Goal: Task Accomplishment & Management: Use online tool/utility

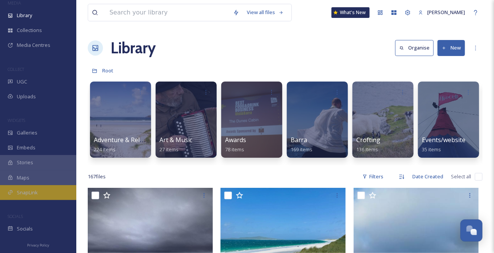
scroll to position [72, 0]
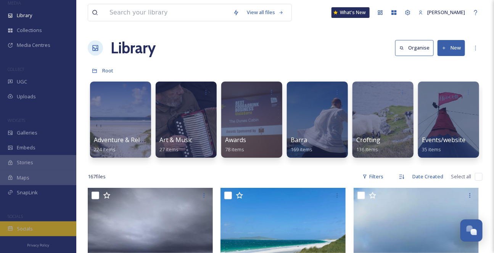
click at [47, 222] on div "Socials" at bounding box center [38, 229] width 76 height 15
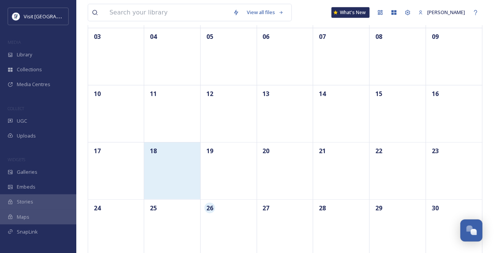
scroll to position [138, 0]
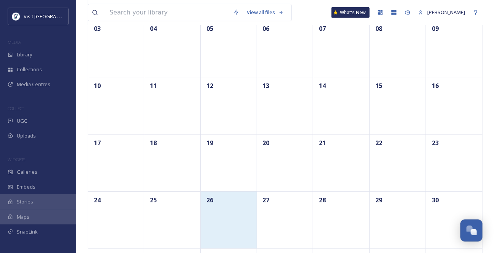
click at [222, 230] on div "26" at bounding box center [229, 219] width 56 height 57
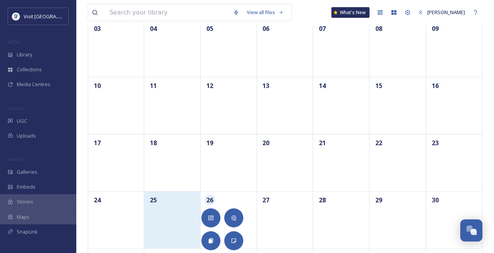
click at [156, 223] on div "25" at bounding box center [172, 219] width 56 height 57
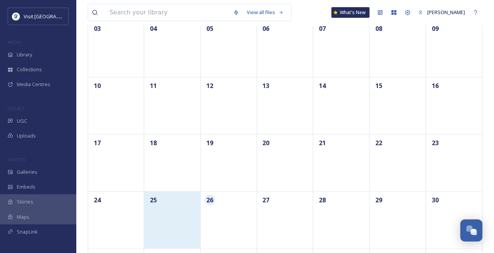
click at [156, 223] on div "25" at bounding box center [172, 219] width 56 height 57
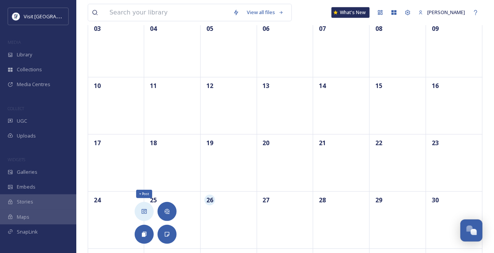
click at [146, 212] on icon at bounding box center [144, 212] width 6 height 6
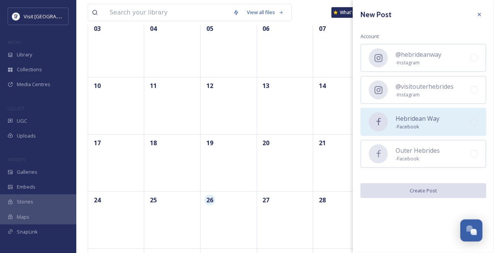
click at [404, 123] on span "Hebridean Way" at bounding box center [418, 118] width 44 height 9
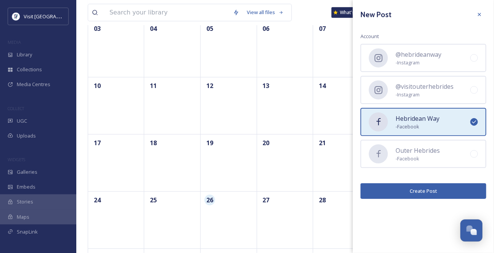
click at [422, 199] on button "Create Post" at bounding box center [423, 191] width 126 height 16
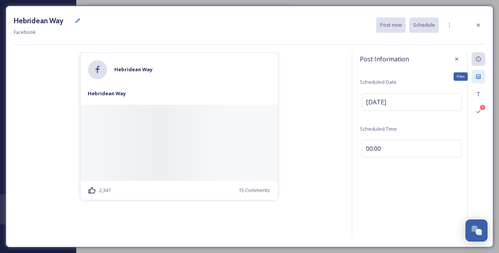
click at [480, 78] on icon at bounding box center [479, 77] width 6 height 6
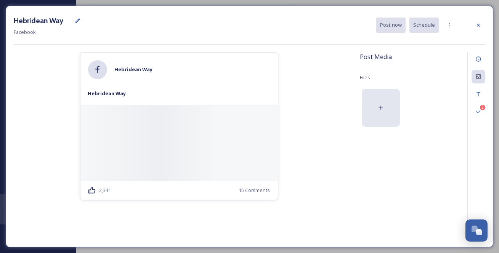
click at [379, 110] on icon at bounding box center [381, 108] width 5 height 5
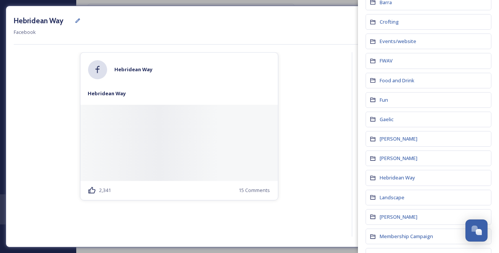
scroll to position [138, 0]
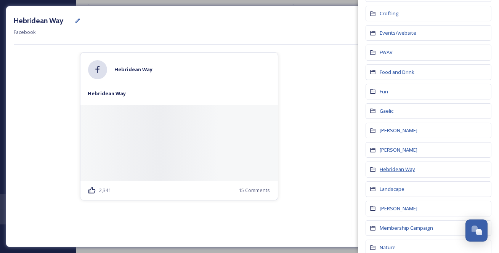
click at [405, 173] on span "Hebridean Way" at bounding box center [397, 169] width 35 height 7
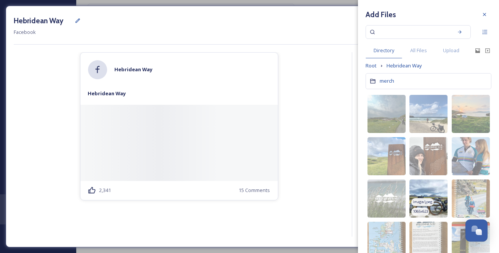
scroll to position [34, 0]
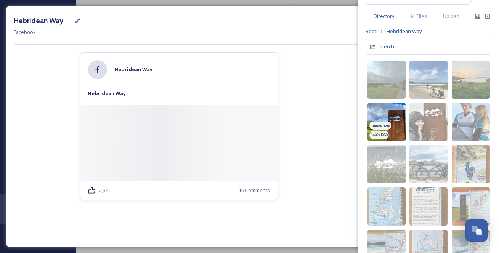
click at [383, 128] on span "image/jpeg" at bounding box center [381, 125] width 20 height 5
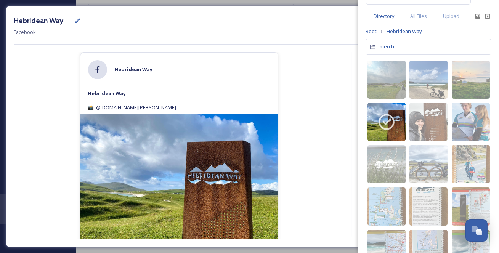
click at [90, 109] on div "Hebridean Way 📸: @[DOMAIN_NAME][PERSON_NAME]" at bounding box center [179, 100] width 198 height 27
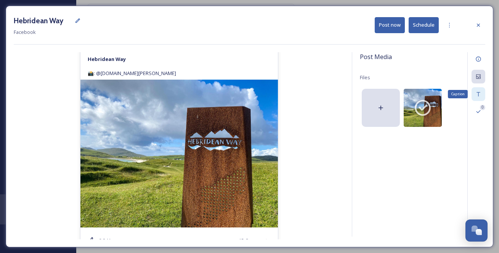
click at [481, 97] on icon at bounding box center [479, 94] width 6 height 6
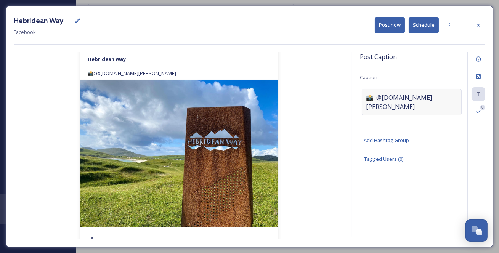
click at [375, 101] on span "📸: @[DOMAIN_NAME][PERSON_NAME]" at bounding box center [412, 102] width 92 height 18
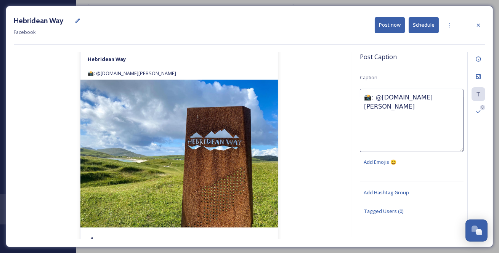
click at [370, 103] on textarea "📸: @[DOMAIN_NAME][PERSON_NAME]" at bounding box center [412, 120] width 104 height 63
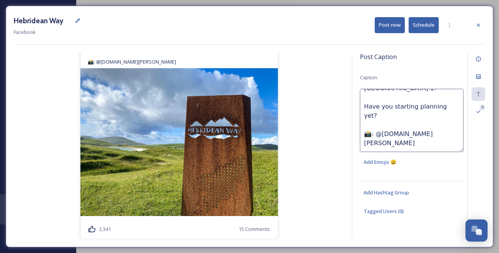
scroll to position [16, 0]
click at [404, 151] on textarea "The start of the #hebrideanway in [GEOGRAPHIC_DATA] 1. Have you starting planni…" at bounding box center [412, 120] width 104 height 63
type textarea "The start of the #hebrideanway in [GEOGRAPHIC_DATA] 1. Have you starting planni…"
click at [403, 201] on div "Post Caption Caption The start of the #hebrideanway in [GEOGRAPHIC_DATA] 1. Hav…" at bounding box center [412, 141] width 104 height 178
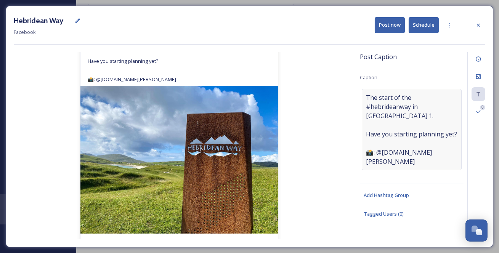
scroll to position [56, 0]
click at [402, 199] on span "Add Hashtag Group" at bounding box center [386, 195] width 45 height 7
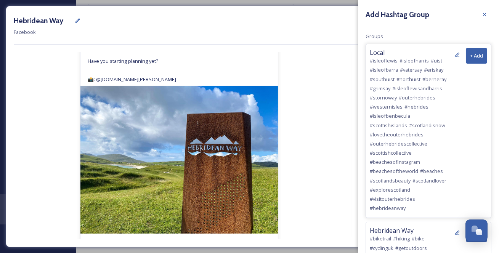
click at [469, 57] on button "+ Add" at bounding box center [476, 56] width 21 height 16
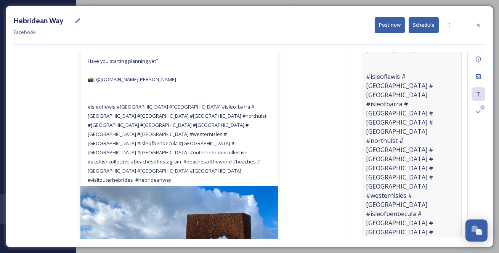
scroll to position [111, 0]
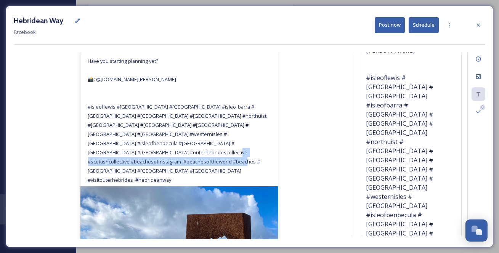
drag, startPoint x: 198, startPoint y: 221, endPoint x: 133, endPoint y: 210, distance: 65.4
click at [133, 187] on div "Hebridean Way The start of the #hebrideanway in [GEOGRAPHIC_DATA] 1. Have you s…" at bounding box center [179, 104] width 198 height 164
click at [135, 183] on span "The start of the #hebrideanway in [GEOGRAPHIC_DATA] 1. Have you starting planni…" at bounding box center [178, 111] width 180 height 144
click at [182, 183] on span "The start of the #hebrideanway in [GEOGRAPHIC_DATA] 1. Have you starting planni…" at bounding box center [178, 111] width 180 height 144
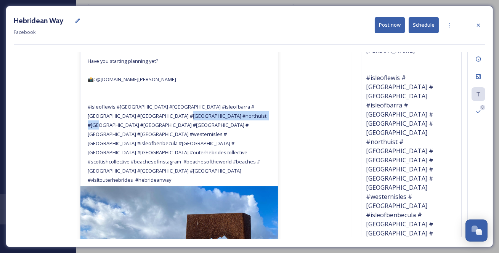
drag, startPoint x: 180, startPoint y: 151, endPoint x: 212, endPoint y: 134, distance: 35.5
click at [207, 133] on div "Hebridean Way The start of the #hebrideanway in [GEOGRAPHIC_DATA] 1. Have you s…" at bounding box center [179, 104] width 198 height 164
click at [231, 133] on div "Hebridean Way The start of the #hebrideanway in [GEOGRAPHIC_DATA] 1. Have you s…" at bounding box center [179, 104] width 198 height 164
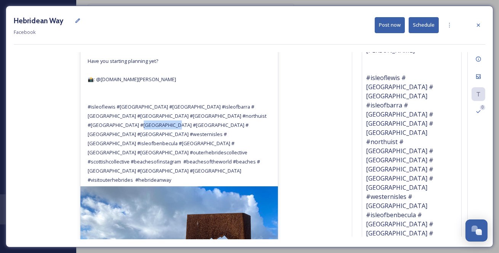
drag, startPoint x: 124, startPoint y: 162, endPoint x: 77, endPoint y: 160, distance: 47.4
click at [80, 160] on div "Hebridean Way Hebridean Way The start of the #hebrideanway in [GEOGRAPHIC_DATA]…" at bounding box center [179, 172] width 198 height 370
click at [221, 176] on div "Hebridean Way The start of the #hebrideanway in [GEOGRAPHIC_DATA] 1. Have you s…" at bounding box center [179, 104] width 198 height 164
drag, startPoint x: 124, startPoint y: 161, endPoint x: 84, endPoint y: 159, distance: 40.1
click at [84, 159] on div "Hebridean Way The start of the #hebrideanway in [GEOGRAPHIC_DATA] 1. Have you s…" at bounding box center [179, 104] width 198 height 164
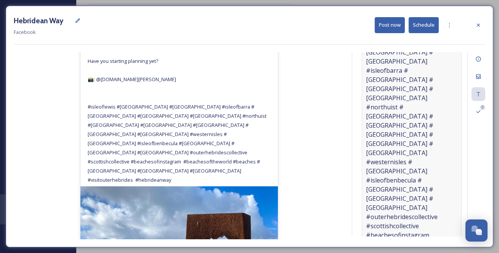
click at [422, 202] on span "The start of the #hebrideanway in [GEOGRAPHIC_DATA] 1. Have you starting planni…" at bounding box center [412, 121] width 92 height 348
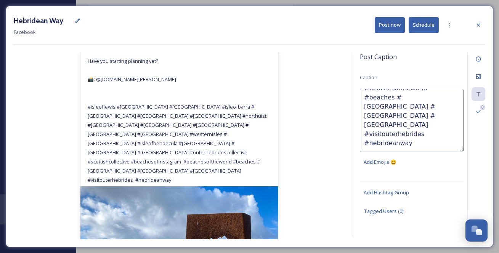
scroll to position [312, 0]
drag, startPoint x: 425, startPoint y: 119, endPoint x: 363, endPoint y: 111, distance: 62.7
click at [363, 111] on textarea "The start of the #hebrideanway in [GEOGRAPHIC_DATA] 1. Have you starting planni…" at bounding box center [412, 120] width 104 height 63
drag, startPoint x: 427, startPoint y: 114, endPoint x: 359, endPoint y: 113, distance: 68.3
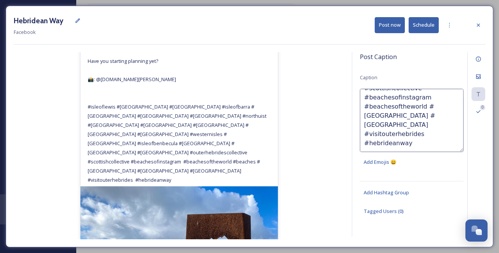
click at [355, 111] on div "Post Caption Caption The start of the #hebrideanway in [GEOGRAPHIC_DATA] 1. Hav…" at bounding box center [418, 144] width 133 height 185
drag, startPoint x: 439, startPoint y: 113, endPoint x: 355, endPoint y: 112, distance: 83.2
click at [355, 112] on div "Post Caption Caption The start of the #hebrideanway in [GEOGRAPHIC_DATA] 1. Hav…" at bounding box center [418, 144] width 133 height 185
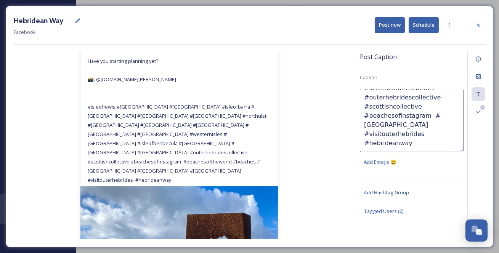
drag, startPoint x: 430, startPoint y: 101, endPoint x: 358, endPoint y: 103, distance: 72.1
click at [358, 103] on div "Post Caption Caption The start of the #hebrideanway in [GEOGRAPHIC_DATA] 1. Hav…" at bounding box center [418, 144] width 133 height 185
drag, startPoint x: 426, startPoint y: 111, endPoint x: 358, endPoint y: 111, distance: 68.3
click at [358, 111] on div "Post Caption Caption The start of the #hebrideanway in [GEOGRAPHIC_DATA] 1. Hav…" at bounding box center [418, 144] width 133 height 185
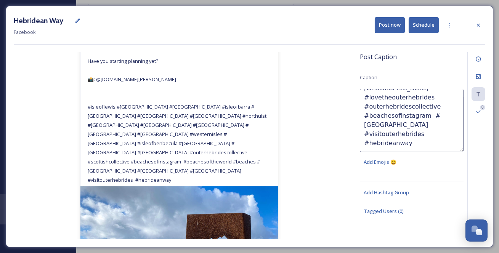
type textarea "The start of the #hebrideanway in [GEOGRAPHIC_DATA] 1. Have you starting planni…"
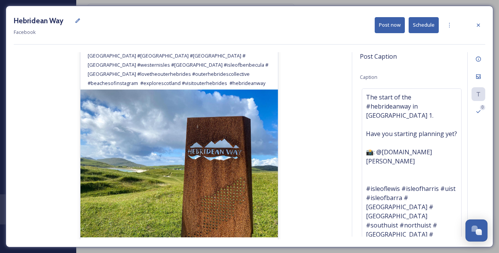
scroll to position [0, 0]
click at [477, 61] on icon at bounding box center [479, 59] width 6 height 6
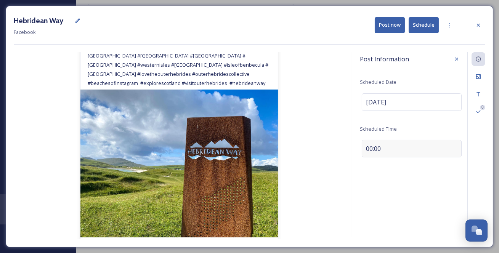
click at [381, 153] on span "00:00" at bounding box center [373, 148] width 15 height 9
click at [368, 156] on input "00:00" at bounding box center [385, 147] width 51 height 18
type input "08:00"
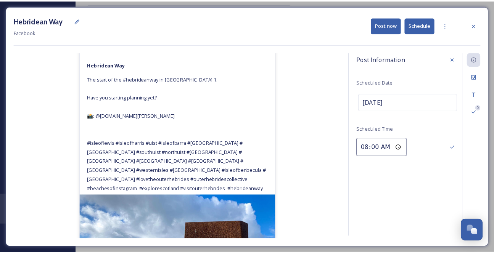
scroll to position [69, 0]
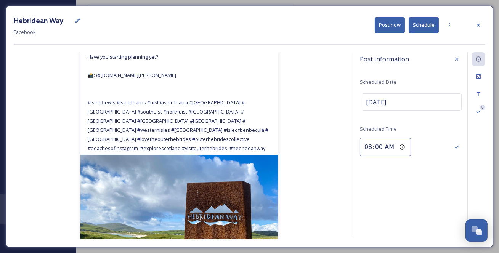
click at [421, 145] on div "Post Information Scheduled Date [DATE] Scheduled Time 08:00" at bounding box center [412, 110] width 104 height 116
click at [420, 24] on button "Schedule" at bounding box center [424, 25] width 30 height 16
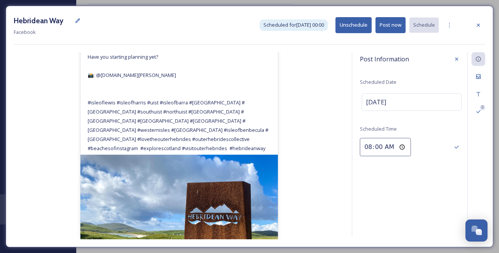
click at [375, 156] on input "08:00" at bounding box center [385, 147] width 51 height 18
click at [381, 156] on input "08:00" at bounding box center [385, 147] width 51 height 18
click at [453, 154] on div "Save" at bounding box center [457, 147] width 14 height 14
click at [348, 25] on button "Unschedule" at bounding box center [354, 25] width 36 height 16
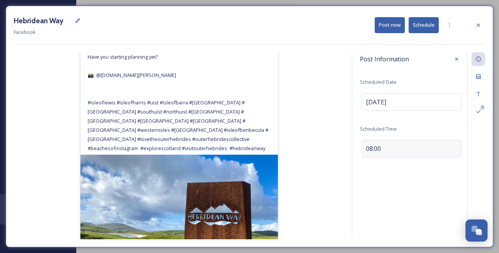
click at [400, 158] on div "08:00" at bounding box center [412, 149] width 100 height 18
click at [374, 156] on input "08:00" at bounding box center [385, 147] width 51 height 18
click at [376, 156] on input "08:00" at bounding box center [385, 147] width 51 height 18
type input "08:05"
click at [427, 146] on div "Post Information Scheduled Date [DATE] Scheduled Time 08:05" at bounding box center [412, 110] width 104 height 116
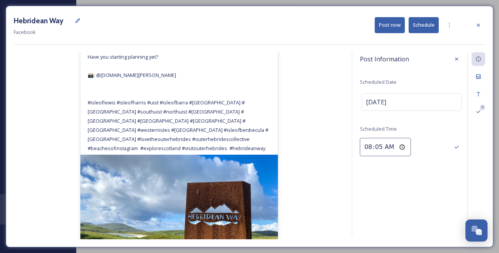
click at [422, 28] on button "Schedule" at bounding box center [424, 25] width 30 height 16
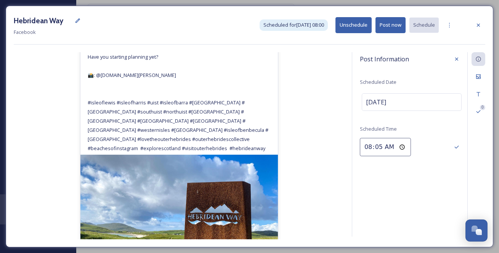
click at [381, 156] on input "08:05" at bounding box center [385, 147] width 51 height 18
click at [454, 150] on icon at bounding box center [457, 147] width 6 height 6
click at [388, 158] on div "08:05" at bounding box center [412, 149] width 100 height 18
click at [384, 156] on input "08:05" at bounding box center [385, 147] width 51 height 18
click at [382, 156] on input "08:05" at bounding box center [385, 147] width 51 height 18
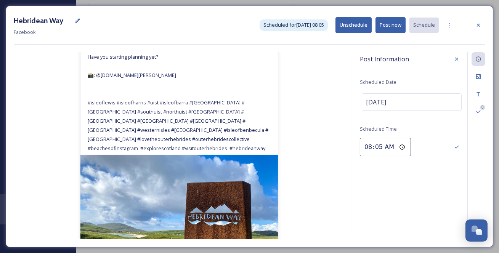
type input "08:00"
click at [457, 150] on icon at bounding box center [457, 147] width 6 height 6
click at [479, 27] on icon at bounding box center [478, 25] width 3 height 3
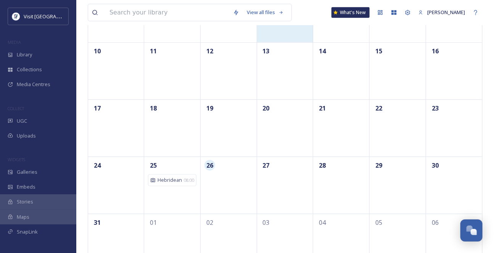
scroll to position [208, 0]
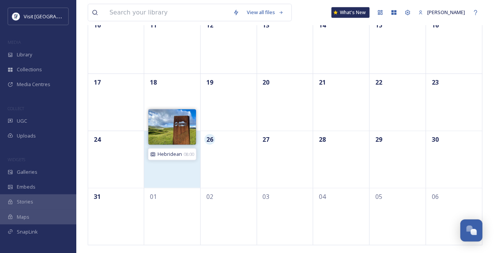
click at [171, 158] on span "Hebridean..." at bounding box center [170, 154] width 24 height 7
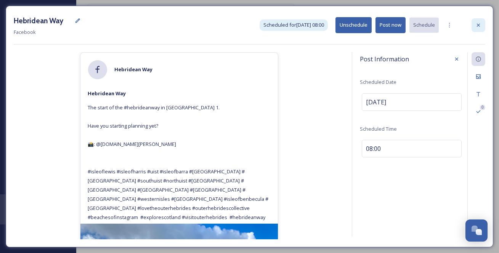
click at [478, 27] on icon at bounding box center [478, 25] width 3 height 3
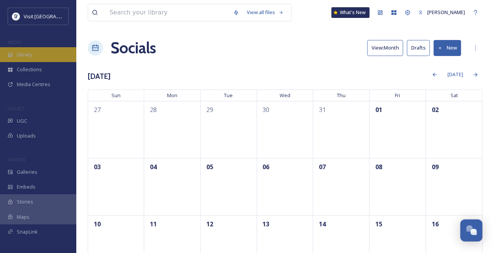
click at [26, 57] on span "Library" at bounding box center [24, 54] width 15 height 7
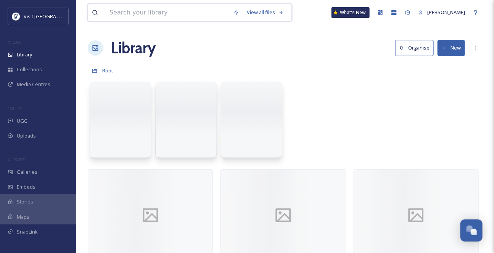
click at [138, 13] on input at bounding box center [168, 12] width 124 height 17
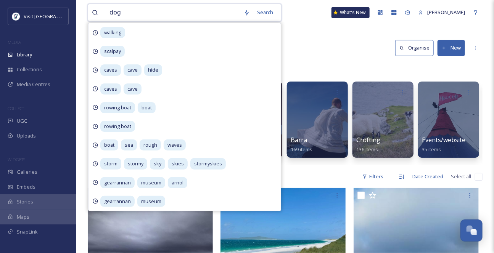
type input "dogs"
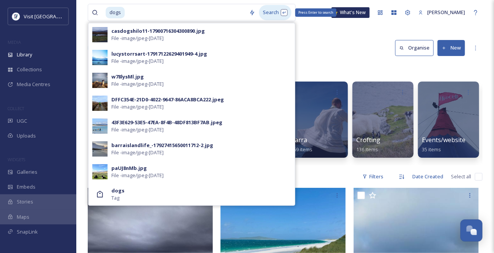
click at [278, 13] on div "Search Press Enter to search" at bounding box center [275, 12] width 32 height 15
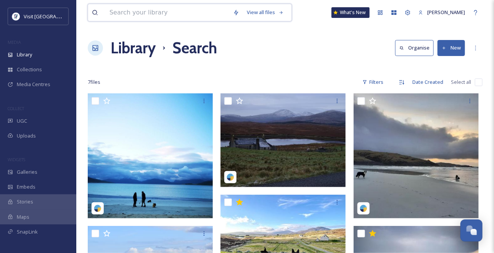
click at [152, 19] on input at bounding box center [168, 12] width 124 height 17
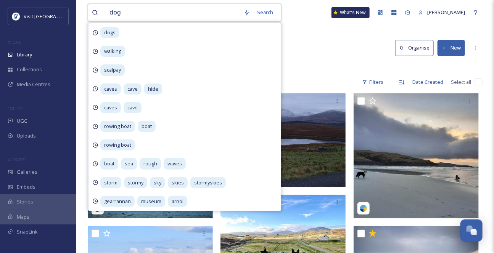
type input "dog"
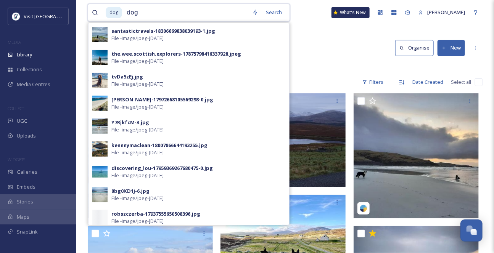
type input "dogs"
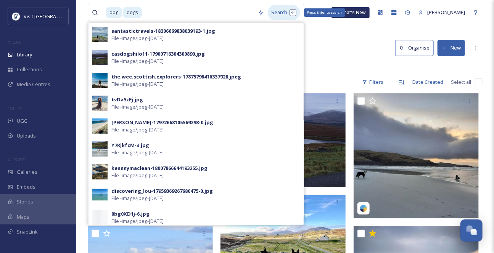
click at [290, 19] on div "Search Press Enter to search" at bounding box center [284, 12] width 32 height 15
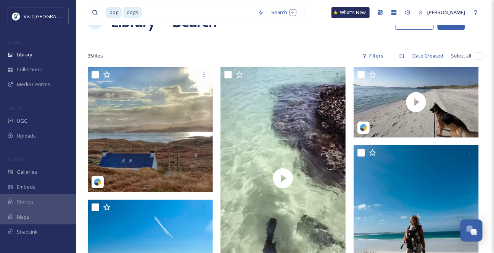
scroll to position [34, 0]
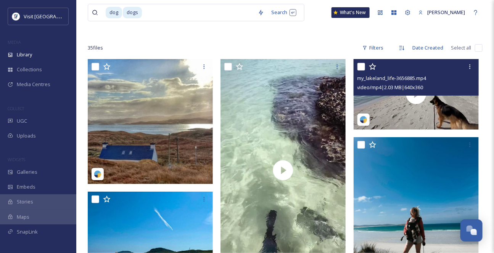
click at [415, 96] on div "my_lakeland_life-3656885.mp4 video/mp4 | 2.03 MB | 640 x 360" at bounding box center [416, 77] width 125 height 37
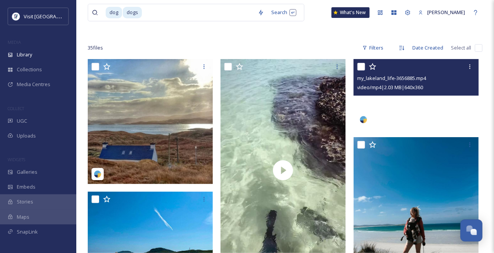
click at [399, 114] on video "my_lakeland_life-3656885.mp4" at bounding box center [416, 94] width 125 height 71
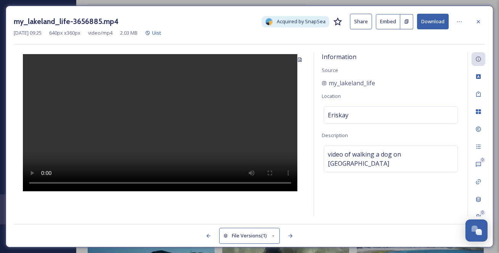
click at [445, 23] on button "Download" at bounding box center [433, 22] width 32 height 16
click at [477, 20] on icon at bounding box center [478, 21] width 3 height 3
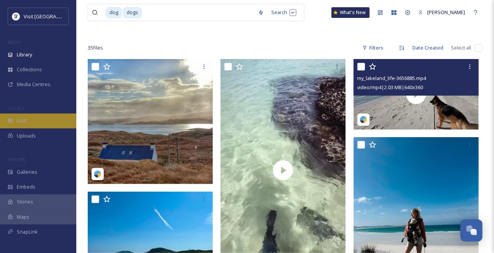
click at [43, 129] on div "UGC" at bounding box center [38, 121] width 76 height 15
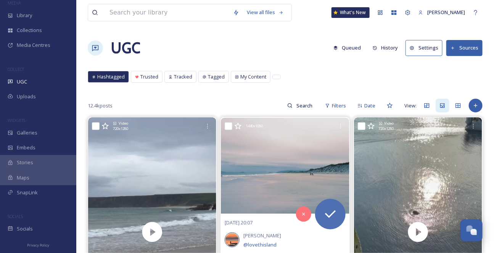
scroll to position [72, 0]
click at [45, 228] on div "Socials" at bounding box center [38, 229] width 76 height 15
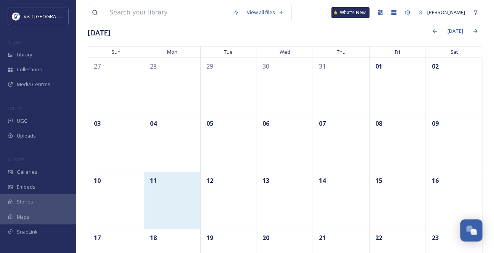
scroll to position [69, 0]
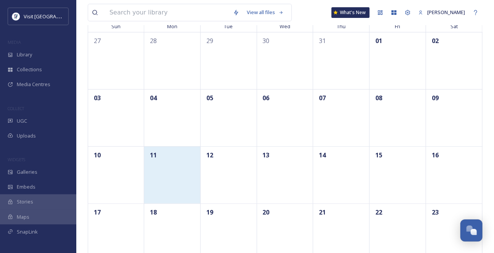
click at [171, 201] on div "11" at bounding box center [172, 174] width 56 height 57
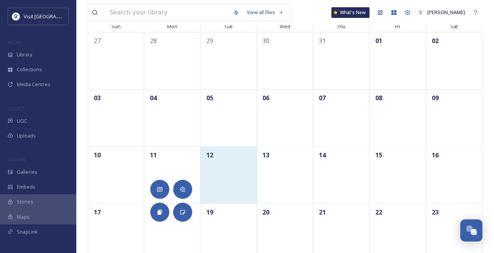
click at [228, 201] on div "12" at bounding box center [229, 174] width 56 height 57
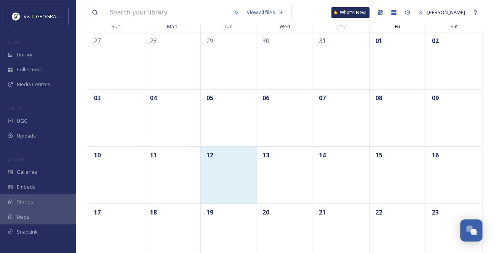
click at [228, 201] on div "12" at bounding box center [229, 174] width 56 height 57
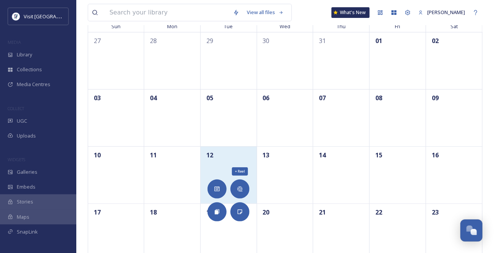
click at [242, 190] on icon at bounding box center [240, 189] width 6 height 6
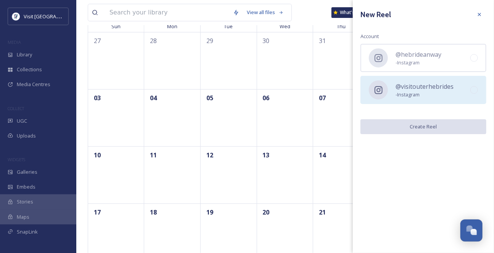
click at [432, 91] on span "@visitouterhebrides" at bounding box center [425, 86] width 58 height 9
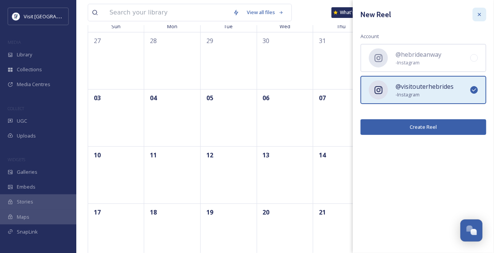
click at [481, 11] on icon at bounding box center [479, 14] width 6 height 6
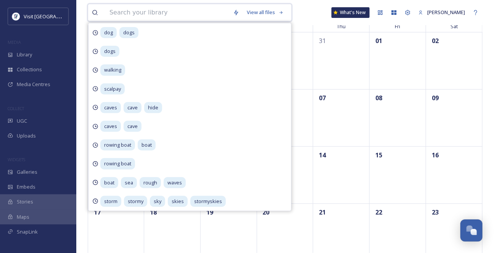
click at [130, 18] on input at bounding box center [168, 12] width 124 height 17
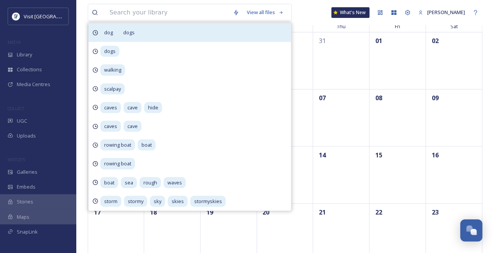
click at [172, 40] on div "dog dogs" at bounding box center [189, 32] width 203 height 19
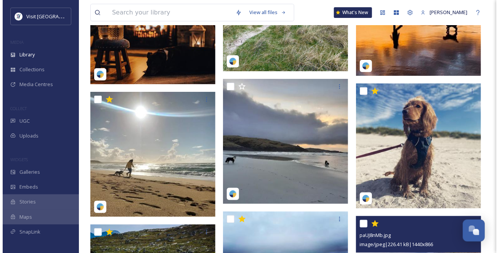
scroll to position [1106, 0]
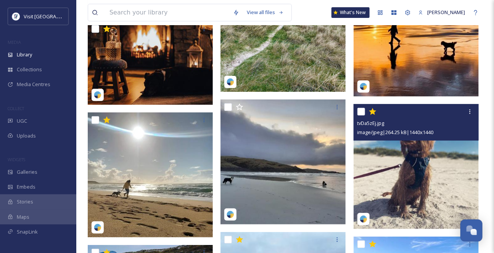
click at [453, 158] on img at bounding box center [416, 166] width 125 height 125
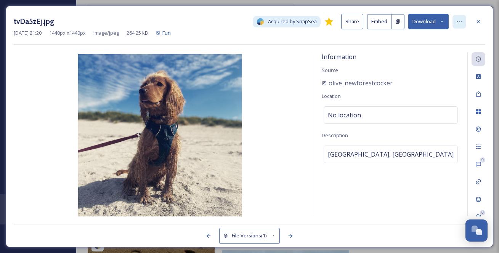
click at [460, 21] on icon at bounding box center [460, 22] width 6 height 6
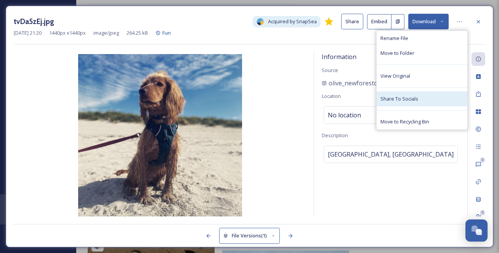
click at [418, 103] on span "Share To Socials" at bounding box center [400, 98] width 38 height 7
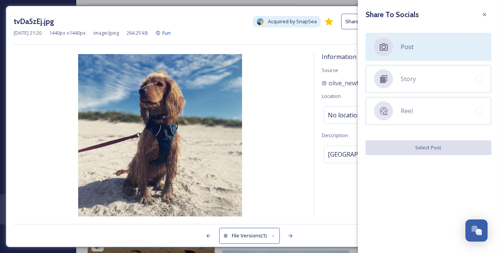
click at [432, 52] on div "Post" at bounding box center [429, 47] width 126 height 28
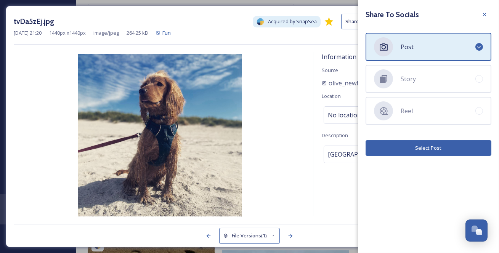
click at [431, 150] on button "Select Post" at bounding box center [429, 148] width 126 height 16
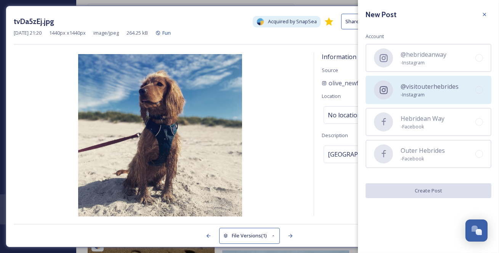
click at [435, 98] on span "- Instagram" at bounding box center [430, 94] width 58 height 7
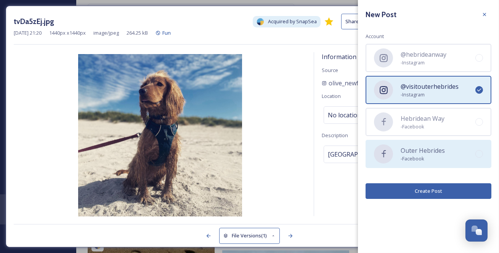
click at [442, 162] on span "- Facebook" at bounding box center [423, 158] width 44 height 7
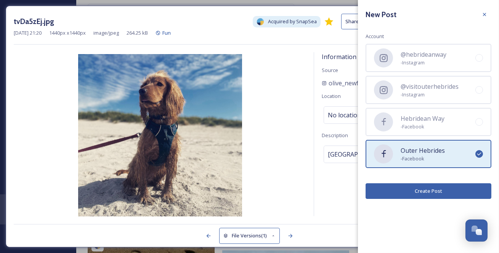
click at [440, 198] on button "Create Post" at bounding box center [429, 191] width 126 height 16
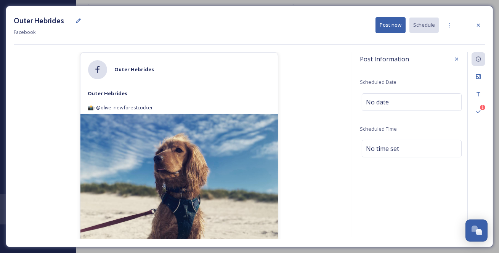
drag, startPoint x: 179, startPoint y: 127, endPoint x: 79, endPoint y: 125, distance: 99.6
click at [80, 114] on div "Outer Hebrides 📸: @olive_newforestcocker" at bounding box center [179, 100] width 198 height 27
copy span "📸: @olive_newforestcocker"
click at [450, 24] on icon at bounding box center [450, 25] width 6 height 6
click at [480, 26] on icon at bounding box center [479, 25] width 6 height 6
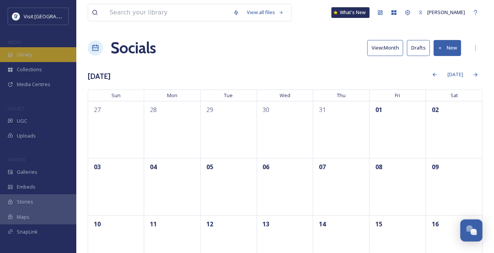
click at [21, 58] on span "Library" at bounding box center [24, 54] width 15 height 7
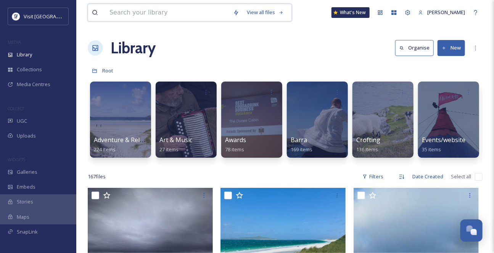
click at [132, 14] on input at bounding box center [168, 12] width 124 height 17
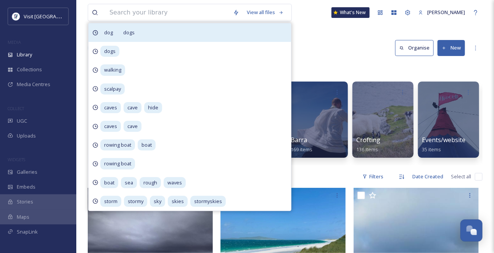
click at [195, 36] on div "dog dogs" at bounding box center [189, 32] width 203 height 19
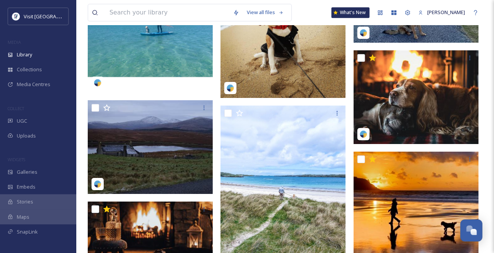
scroll to position [863, 0]
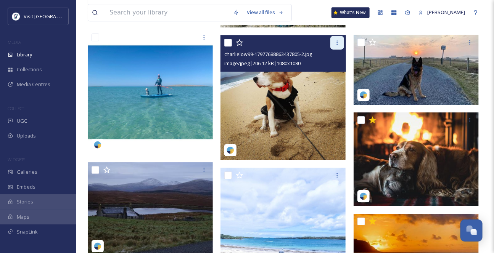
click at [335, 46] on icon at bounding box center [337, 43] width 6 height 6
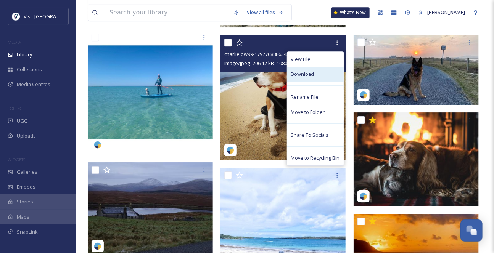
click at [307, 81] on div "Download" at bounding box center [315, 74] width 56 height 15
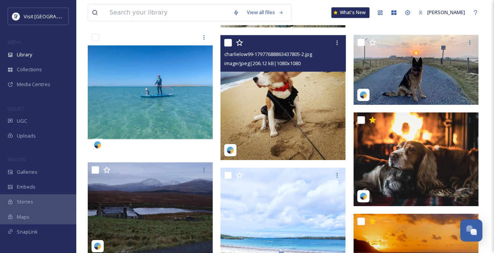
click at [261, 101] on img at bounding box center [282, 97] width 125 height 125
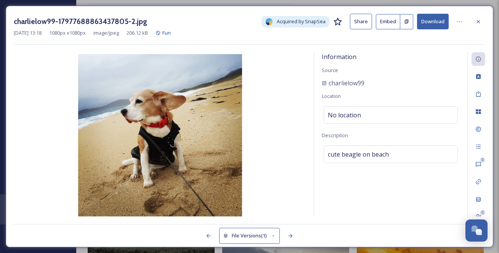
click at [380, 88] on div "charlielow99" at bounding box center [391, 83] width 138 height 9
drag, startPoint x: 377, startPoint y: 92, endPoint x: 329, endPoint y: 93, distance: 48.1
click at [329, 88] on div "charlielow99" at bounding box center [391, 83] width 138 height 9
copy span "charlielow99"
click at [482, 21] on icon at bounding box center [479, 22] width 6 height 6
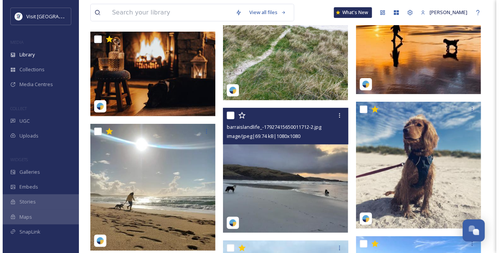
scroll to position [1144, 0]
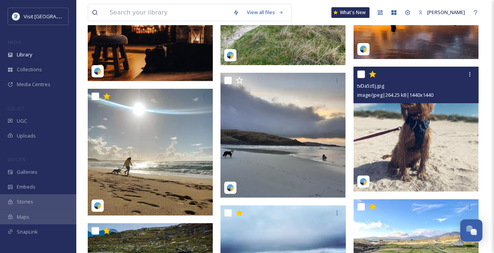
click at [442, 155] on img at bounding box center [416, 129] width 125 height 125
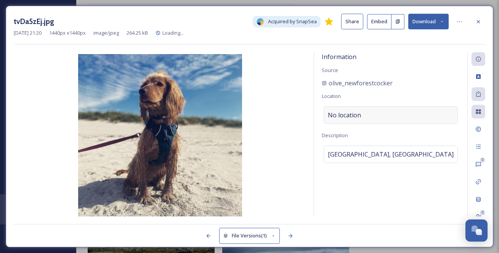
scroll to position [1146, 0]
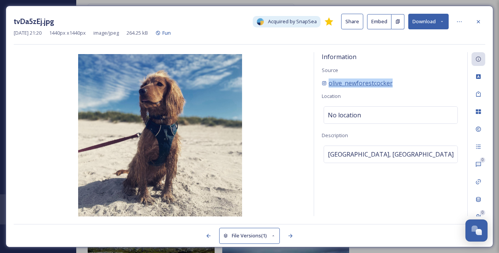
drag, startPoint x: 420, startPoint y: 91, endPoint x: 330, endPoint y: 92, distance: 89.3
click at [330, 88] on div "olive_newforestcocker" at bounding box center [391, 83] width 138 height 9
